Goal: Understand process/instructions: Learn how to perform a task or action

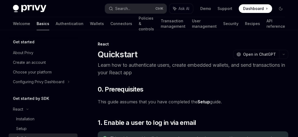
scroll to position [55, 0]
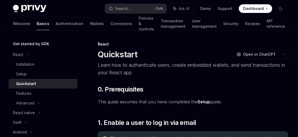
click at [258, 9] on span "Dashboard" at bounding box center [253, 8] width 21 height 5
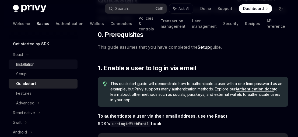
click at [20, 63] on div "Installation" at bounding box center [25, 64] width 18 height 6
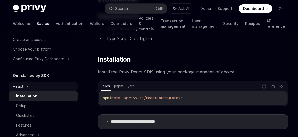
scroll to position [24, 0]
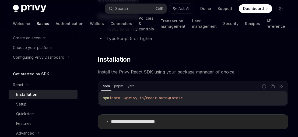
click at [109, 121] on summary "**********" at bounding box center [193, 122] width 190 height 14
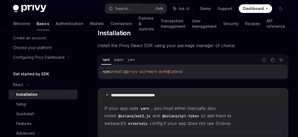
scroll to position [104, 0]
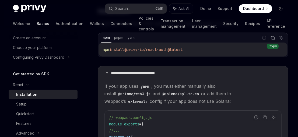
click at [272, 37] on icon "Copy the contents from the code block" at bounding box center [273, 38] width 3 height 3
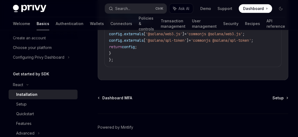
scroll to position [296, 0]
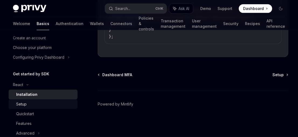
click at [23, 105] on div "Setup" at bounding box center [21, 104] width 10 height 6
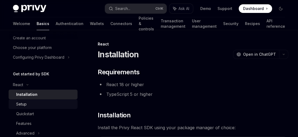
type textarea "*"
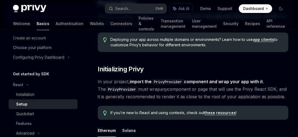
scroll to position [71, 0]
